Goal: Manage account settings

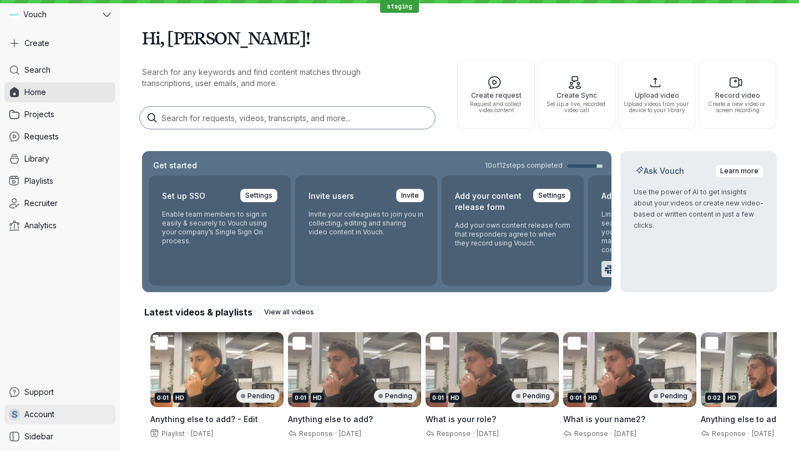
click at [34, 422] on link "S Account" at bounding box center [59, 414] width 111 height 20
